Goal: Navigation & Orientation: Find specific page/section

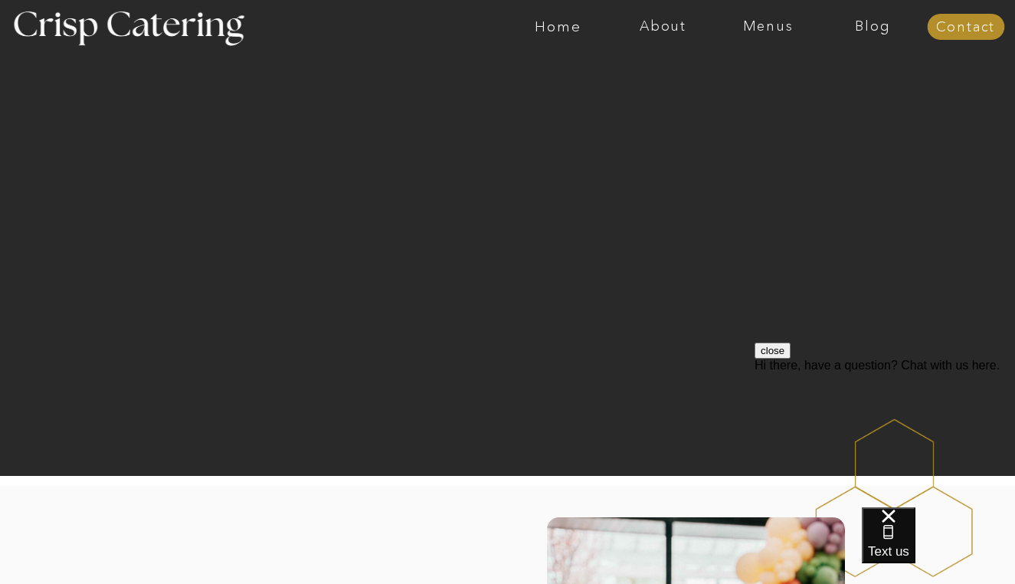
click at [769, 35] on div at bounding box center [568, 27] width 2430 height 54
click at [767, 28] on nav "Menus" at bounding box center [768, 26] width 105 height 15
click at [756, 70] on nav "Summer (Mar-Aug)" at bounding box center [772, 69] width 137 height 15
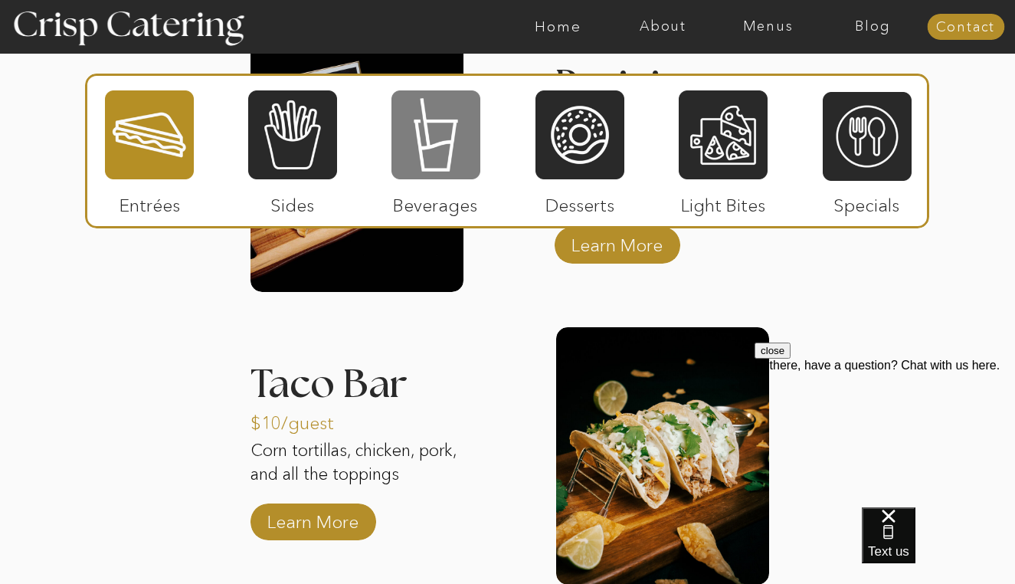
scroll to position [1616, 0]
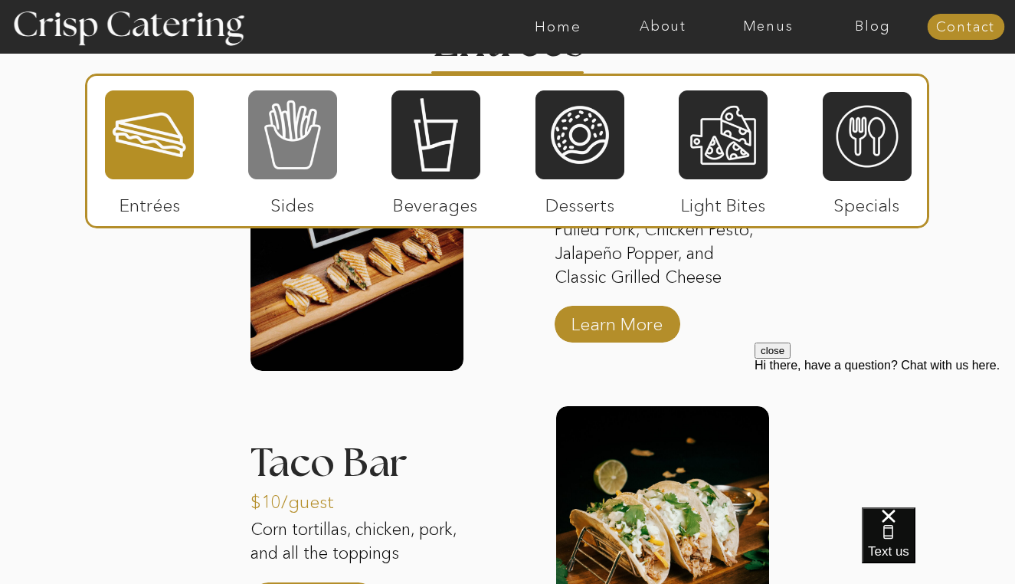
click at [297, 170] on div at bounding box center [292, 135] width 89 height 92
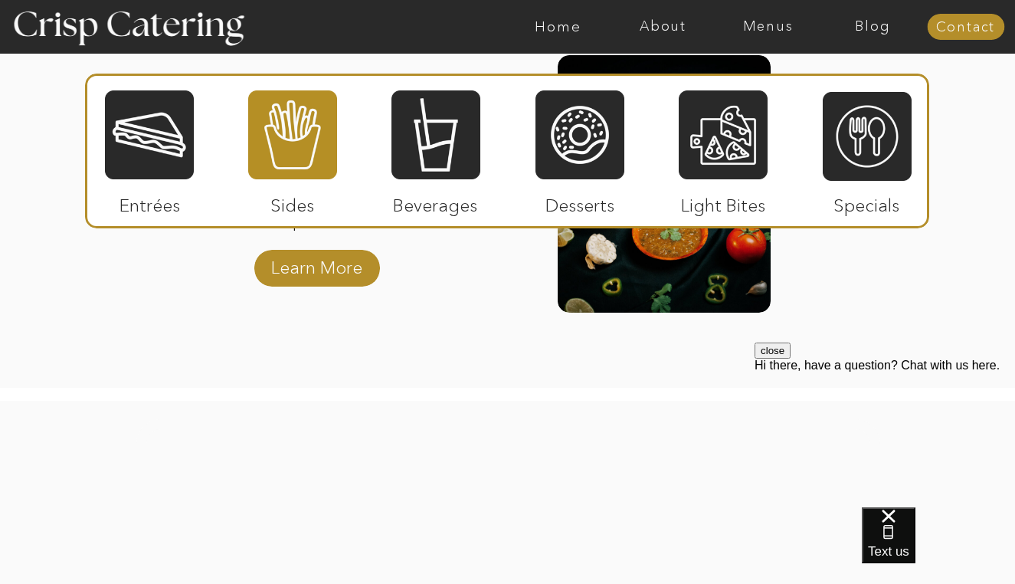
scroll to position [2289, 0]
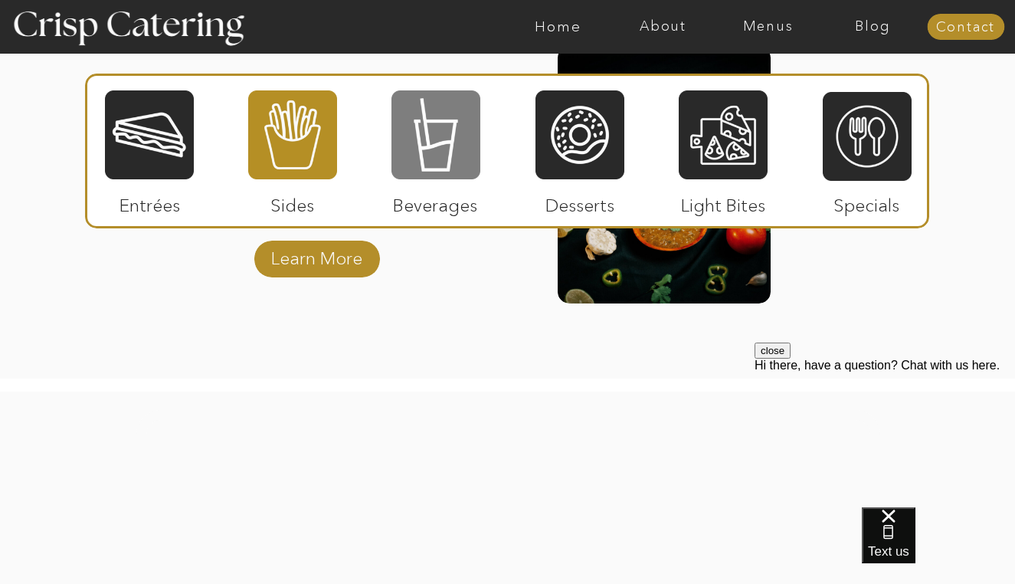
click at [441, 151] on div at bounding box center [436, 135] width 89 height 92
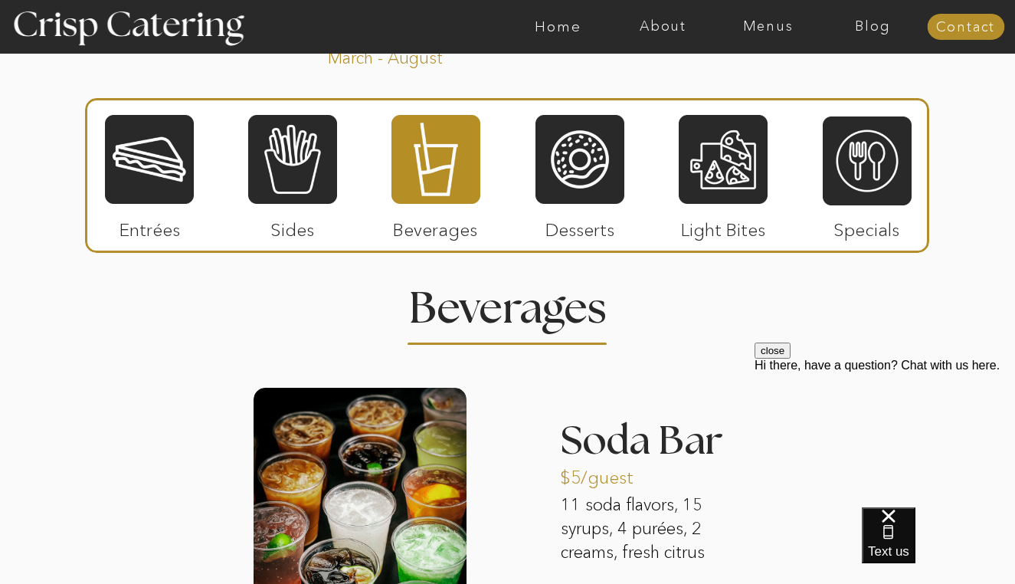
scroll to position [1367, 0]
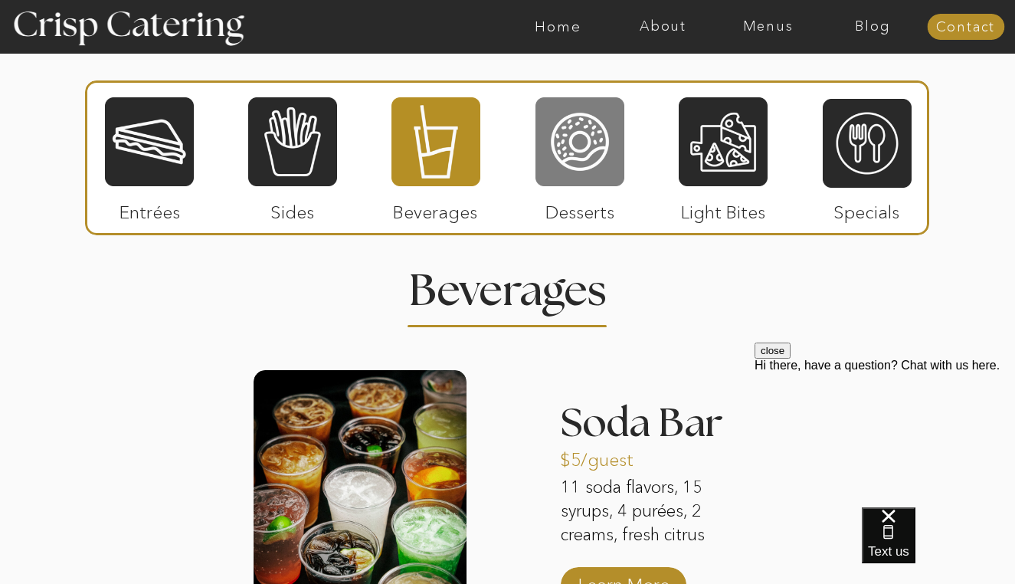
click at [585, 184] on div at bounding box center [580, 142] width 89 height 92
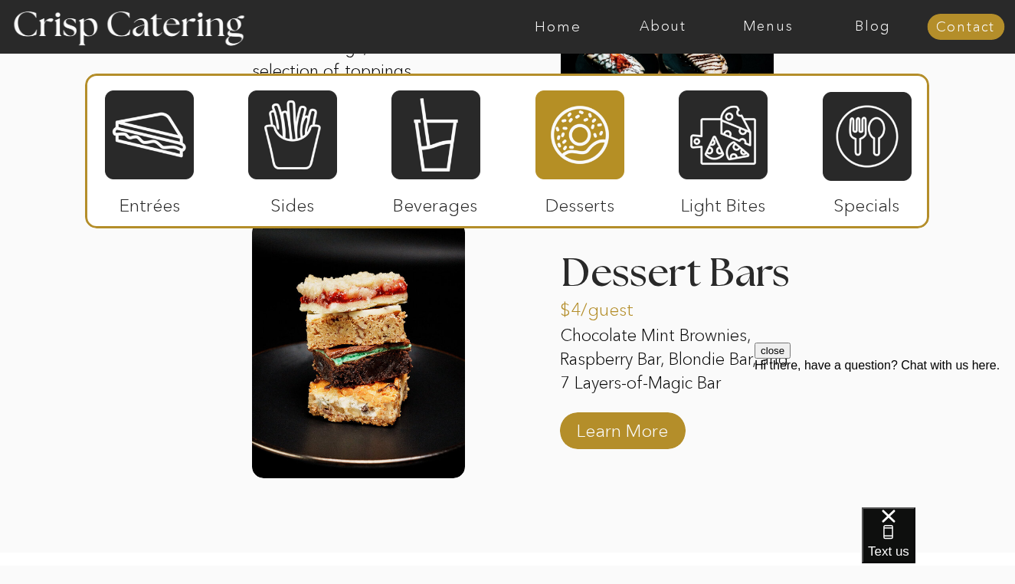
scroll to position [2151, 0]
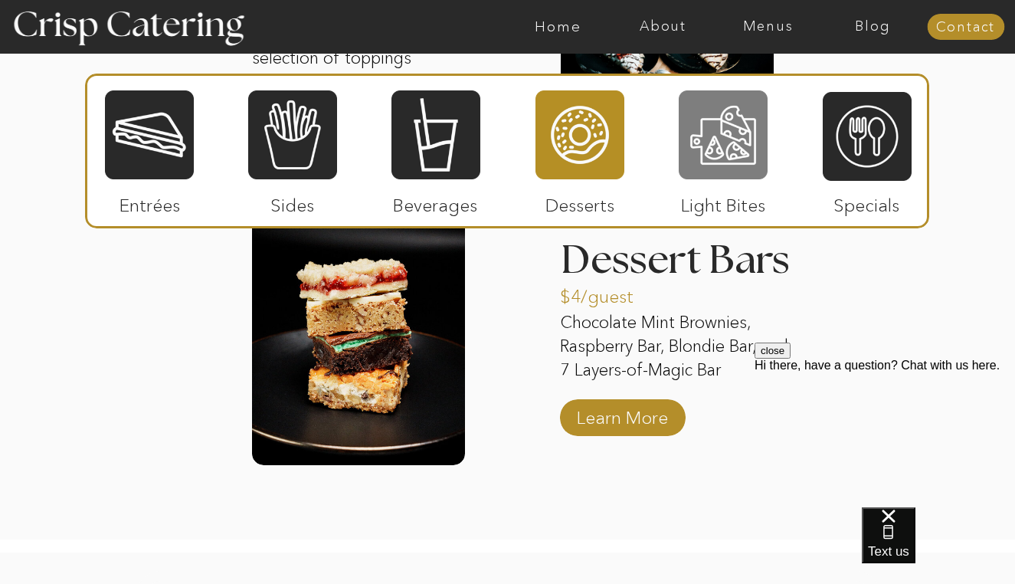
click at [710, 176] on div at bounding box center [723, 135] width 89 height 92
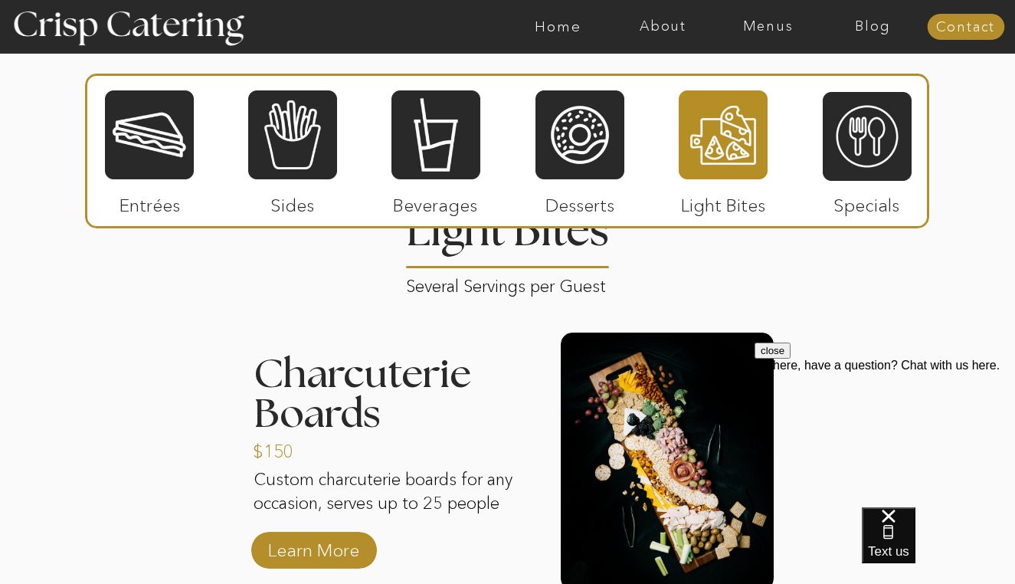
scroll to position [1428, 0]
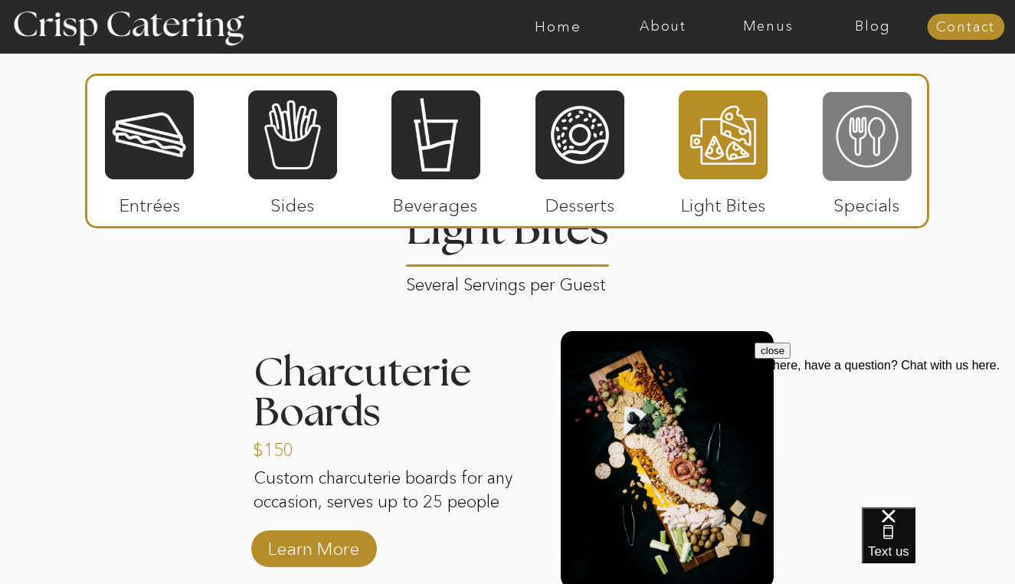
click at [858, 127] on div at bounding box center [867, 136] width 89 height 92
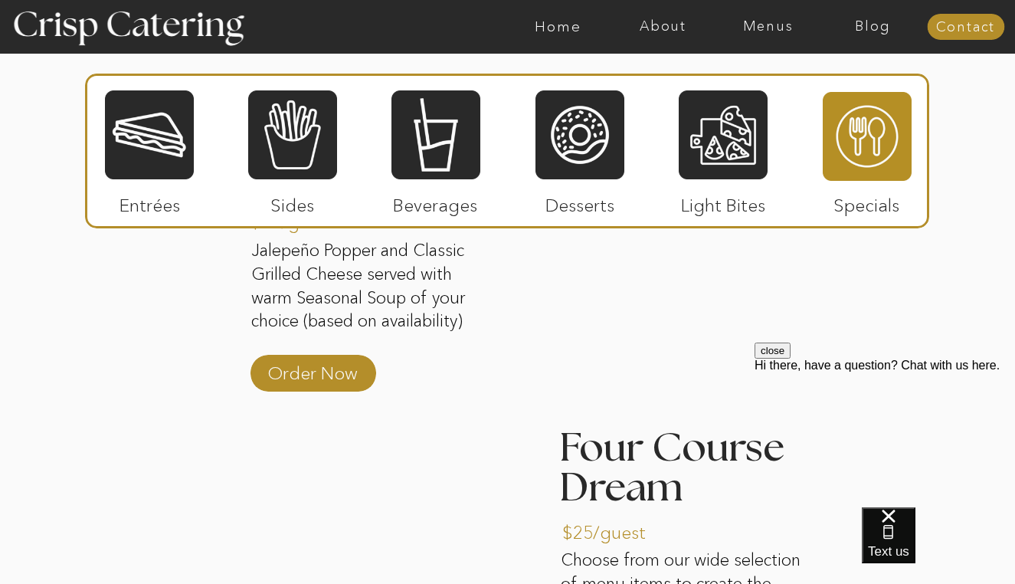
scroll to position [1557, 0]
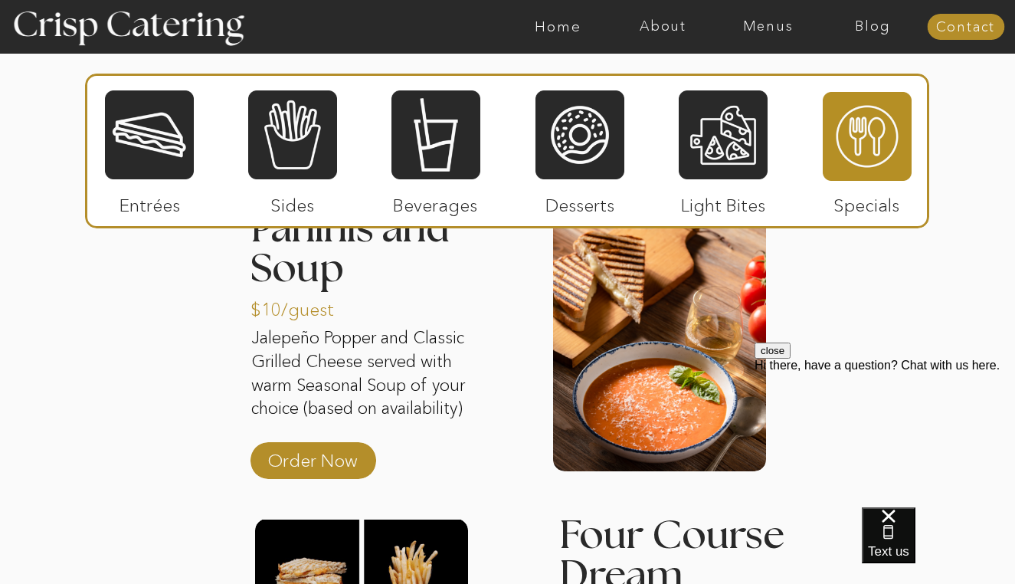
click at [122, 162] on div at bounding box center [149, 135] width 89 height 92
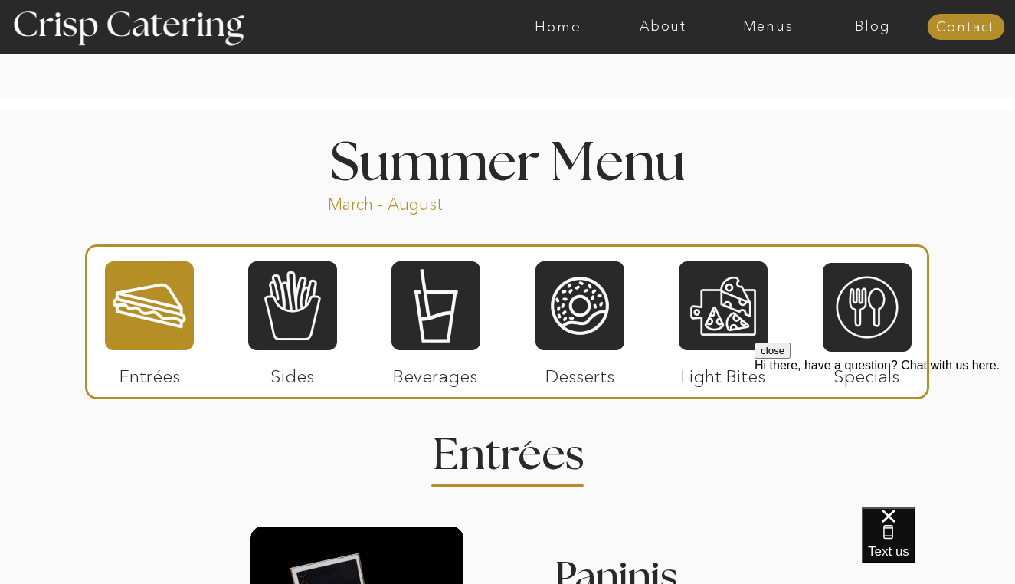
scroll to position [994, 0]
